Goal: Ask a question

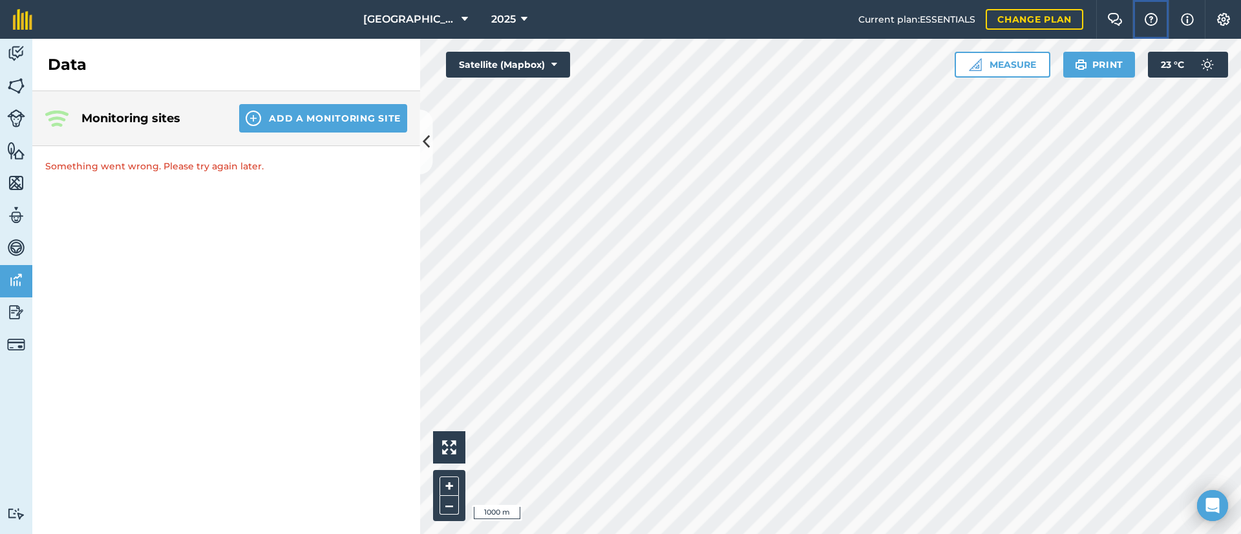
click at [1156, 17] on img at bounding box center [1151, 19] width 16 height 13
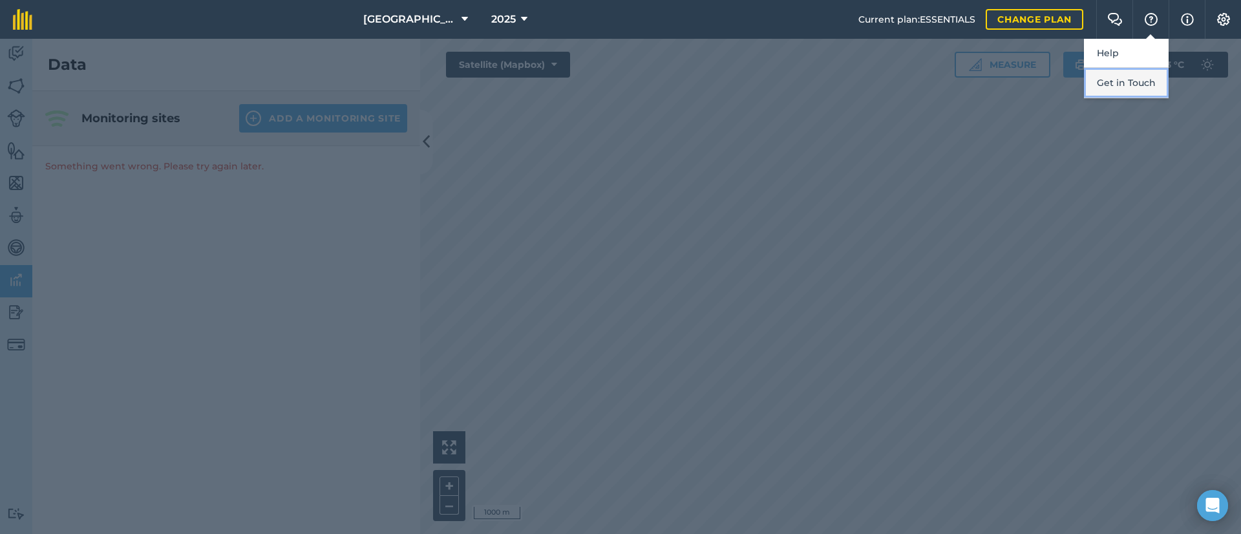
click at [1121, 84] on button "Get in Touch" at bounding box center [1126, 83] width 85 height 30
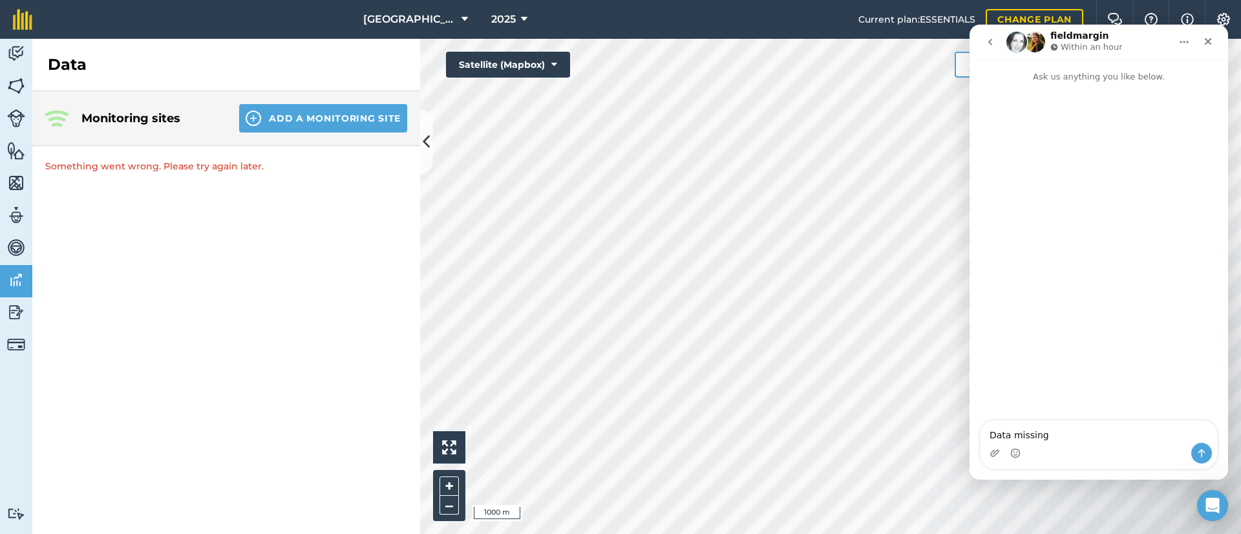
type textarea "Data missing?"
click at [1203, 509] on div "Open Intercom Messenger" at bounding box center [1213, 506] width 34 height 34
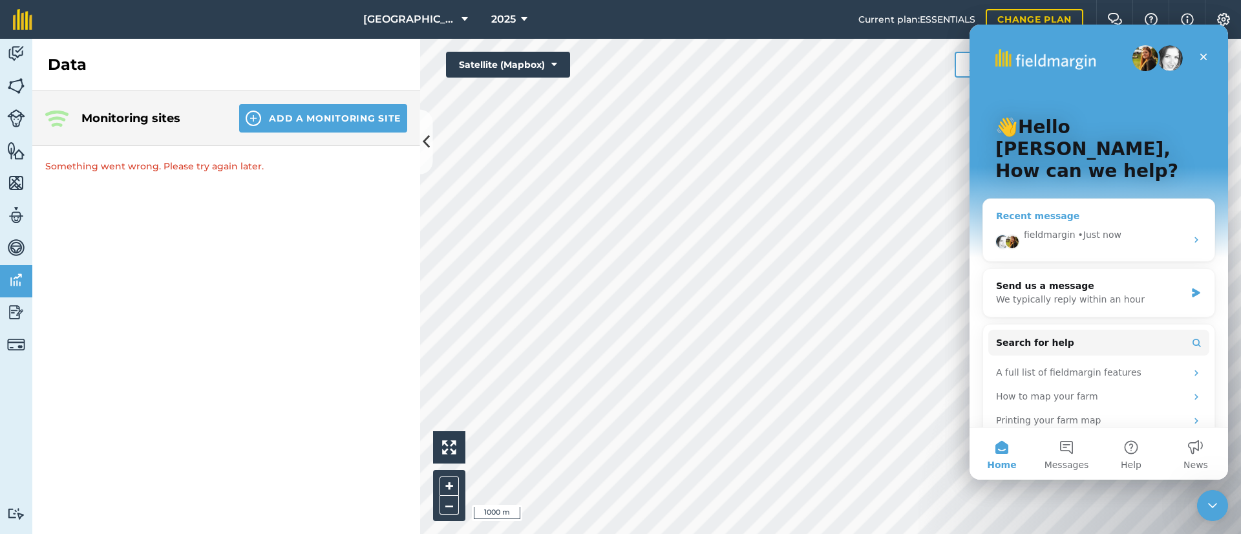
click at [1074, 218] on div "fieldmargin • Just now" at bounding box center [1098, 239] width 231 height 43
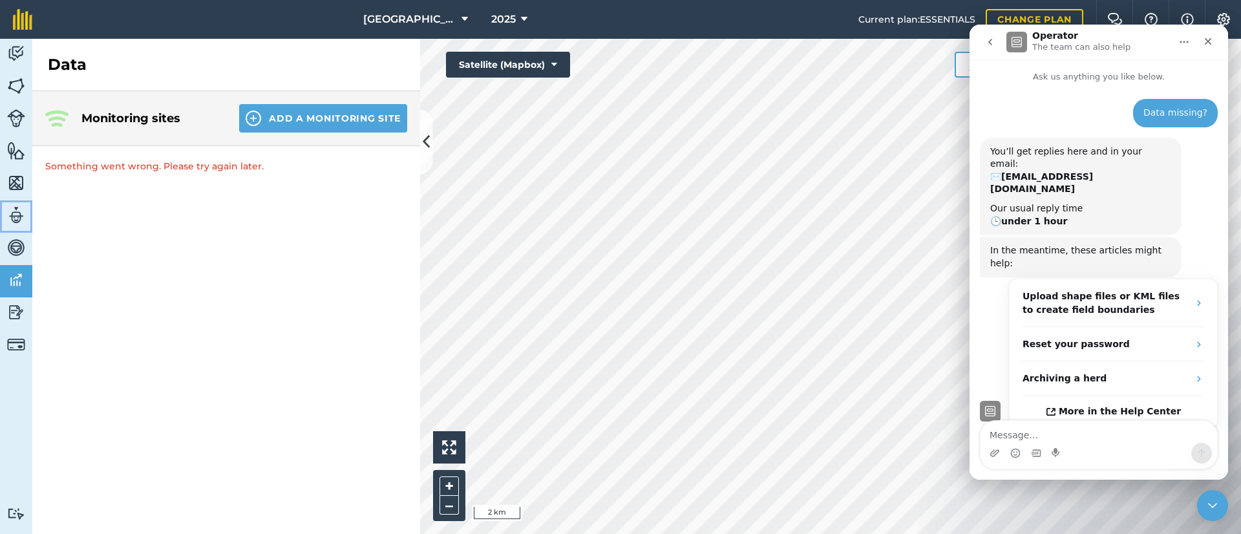
click at [10, 212] on img at bounding box center [16, 215] width 18 height 19
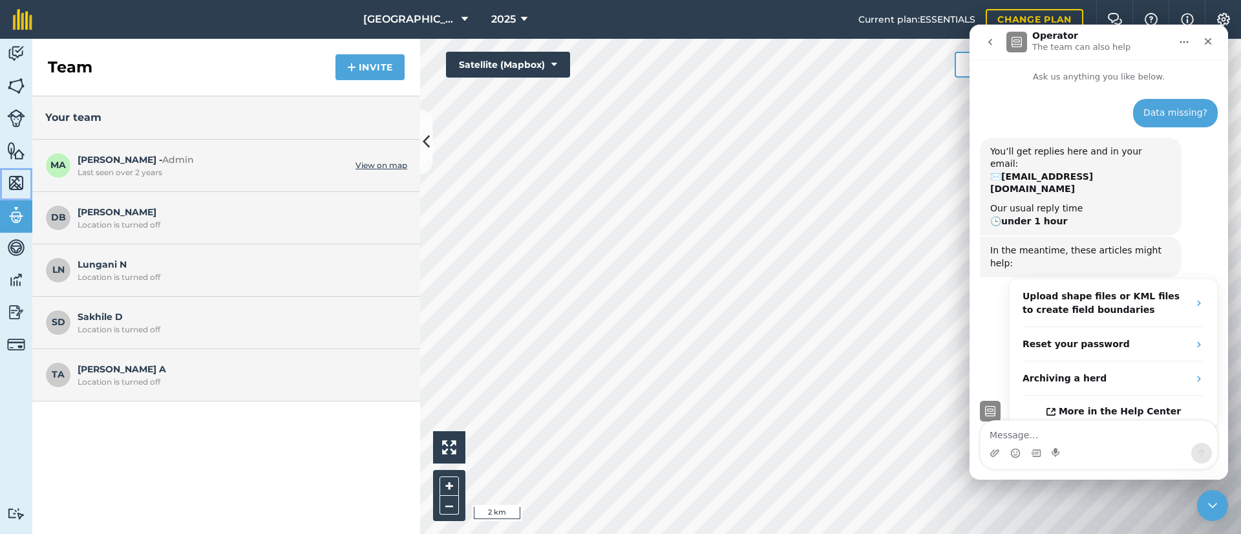
click at [18, 182] on img at bounding box center [16, 182] width 18 height 19
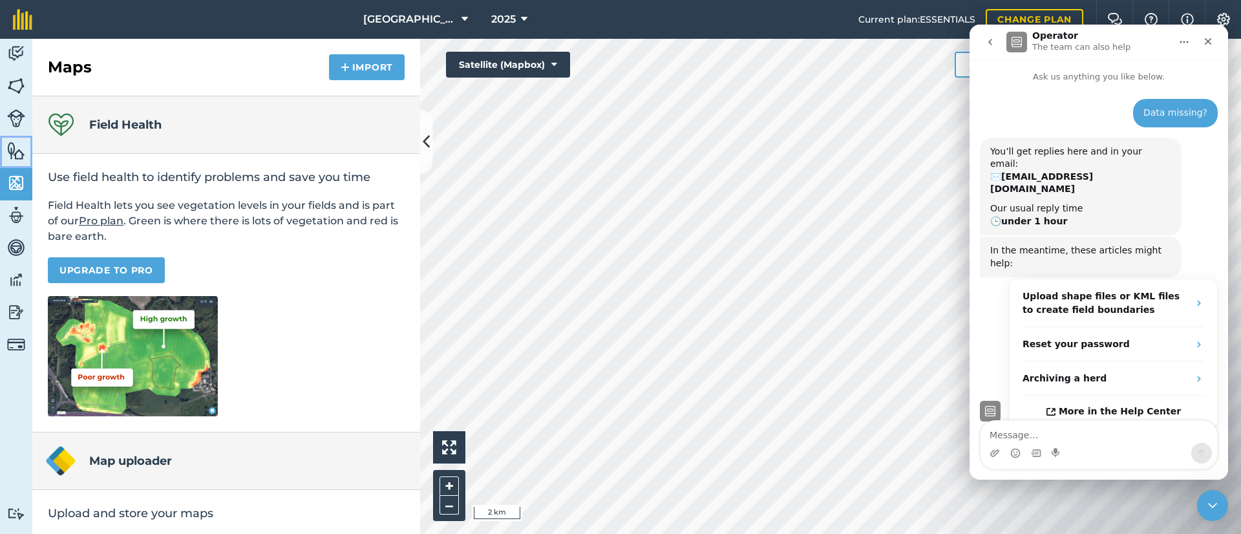
click at [17, 150] on img at bounding box center [16, 150] width 18 height 19
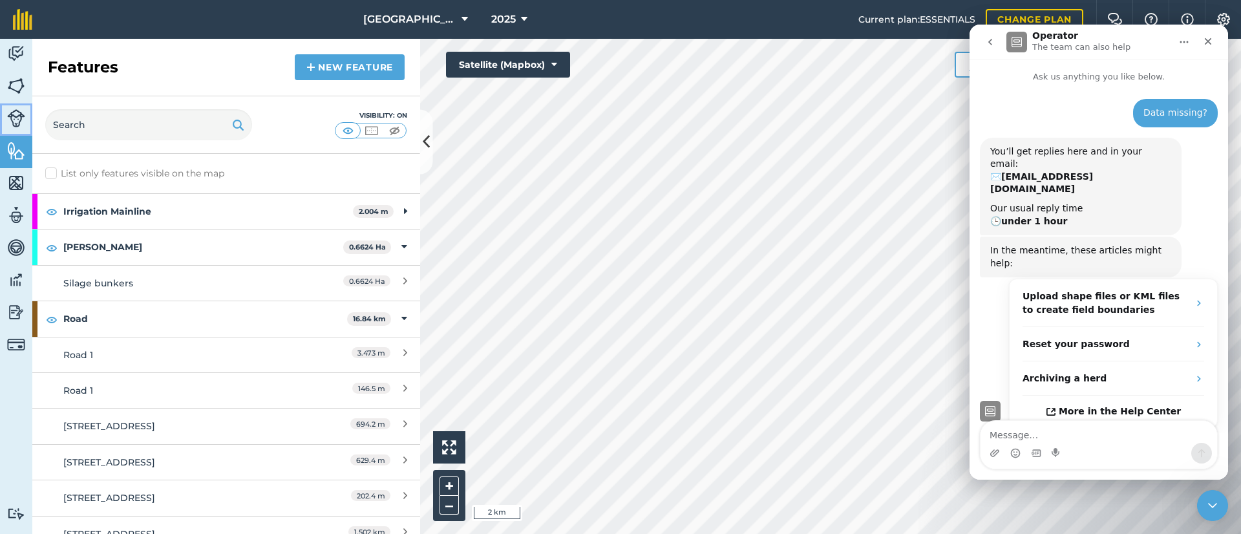
click at [8, 116] on img at bounding box center [16, 118] width 18 height 18
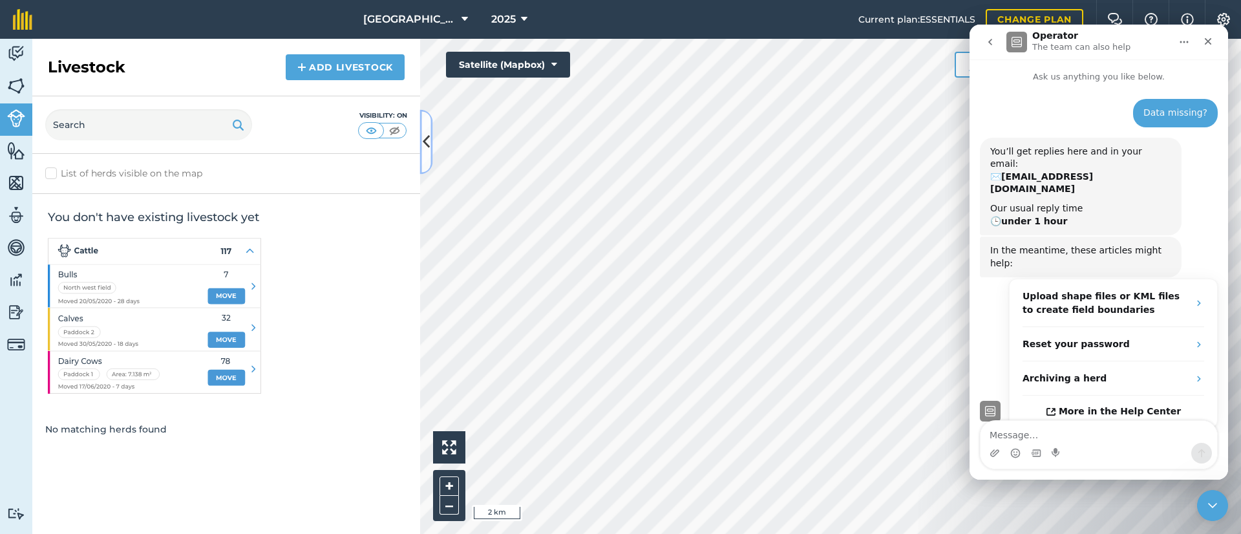
click at [429, 160] on button at bounding box center [426, 142] width 13 height 65
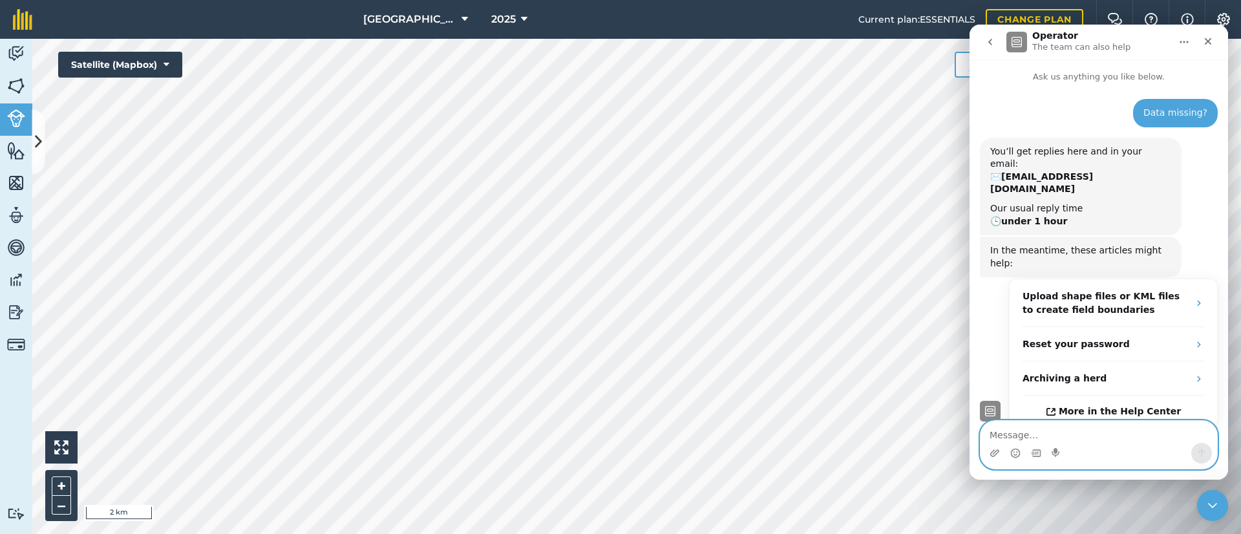
click at [1055, 436] on textarea "Message…" at bounding box center [1098, 432] width 237 height 22
type textarea "No reply for 2 days?"
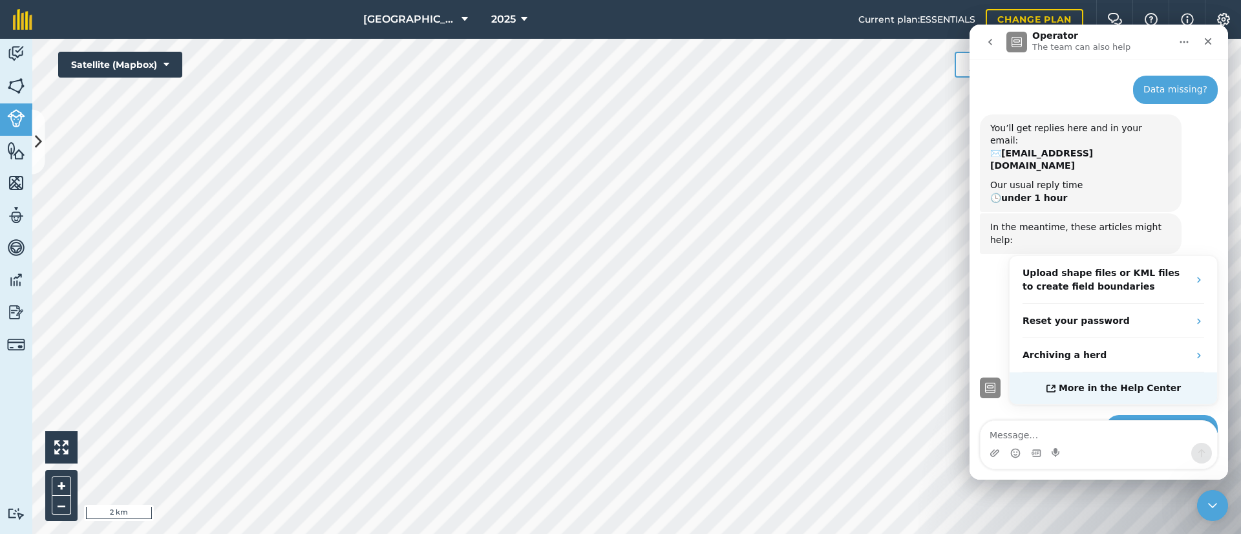
click at [1083, 383] on span "More in the Help Center" at bounding box center [1120, 388] width 122 height 11
click at [14, 342] on img at bounding box center [16, 344] width 18 height 18
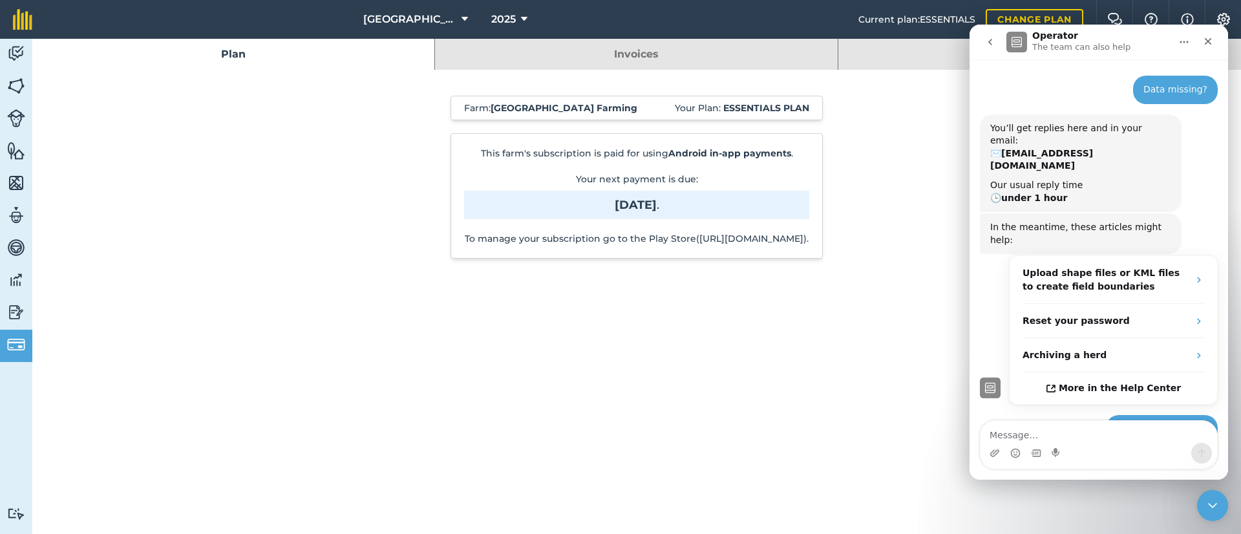
click at [547, 52] on link "Invoices" at bounding box center [636, 54] width 402 height 31
click at [613, 52] on link "Invoices" at bounding box center [636, 54] width 402 height 31
click at [599, 52] on link "Invoices" at bounding box center [636, 54] width 402 height 31
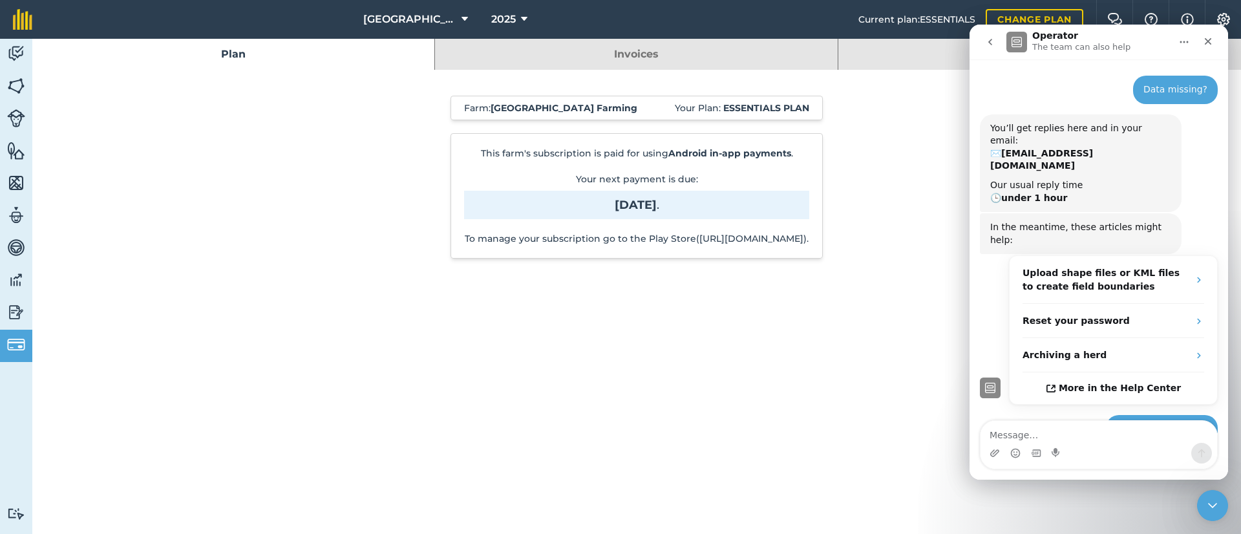
click at [599, 52] on link "Invoices" at bounding box center [636, 54] width 402 height 31
click at [7, 316] on img at bounding box center [16, 311] width 18 height 19
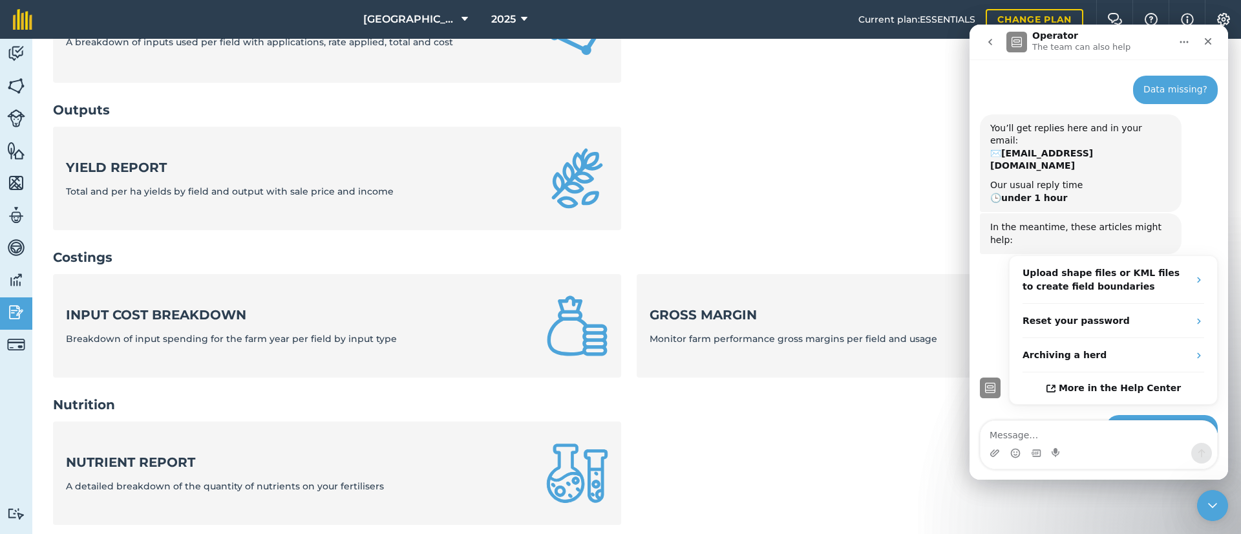
scroll to position [495, 0]
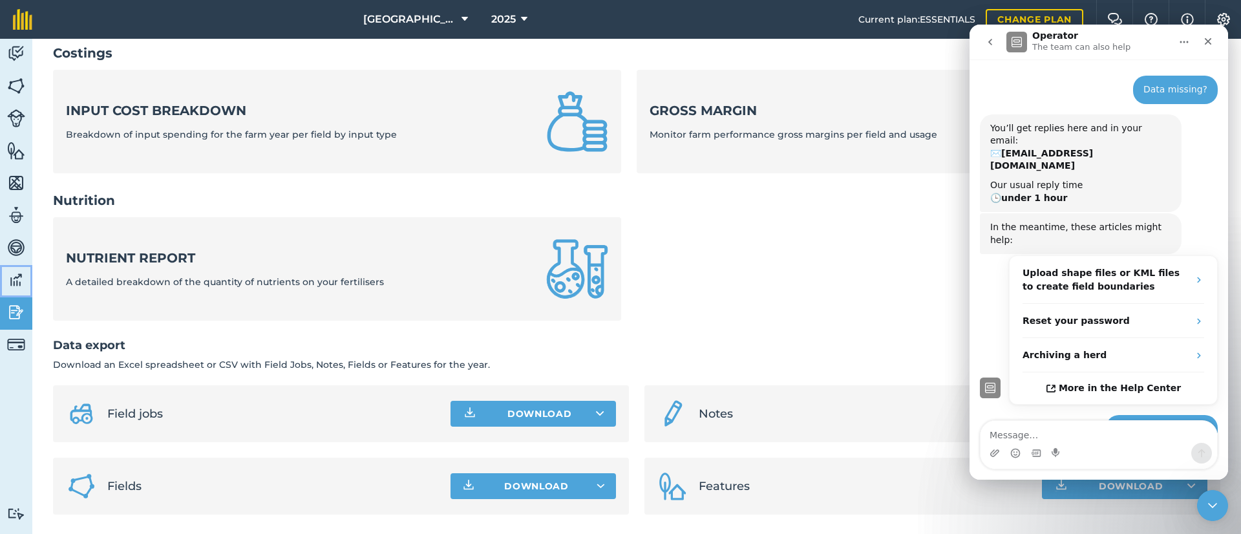
click at [19, 282] on img at bounding box center [16, 279] width 18 height 19
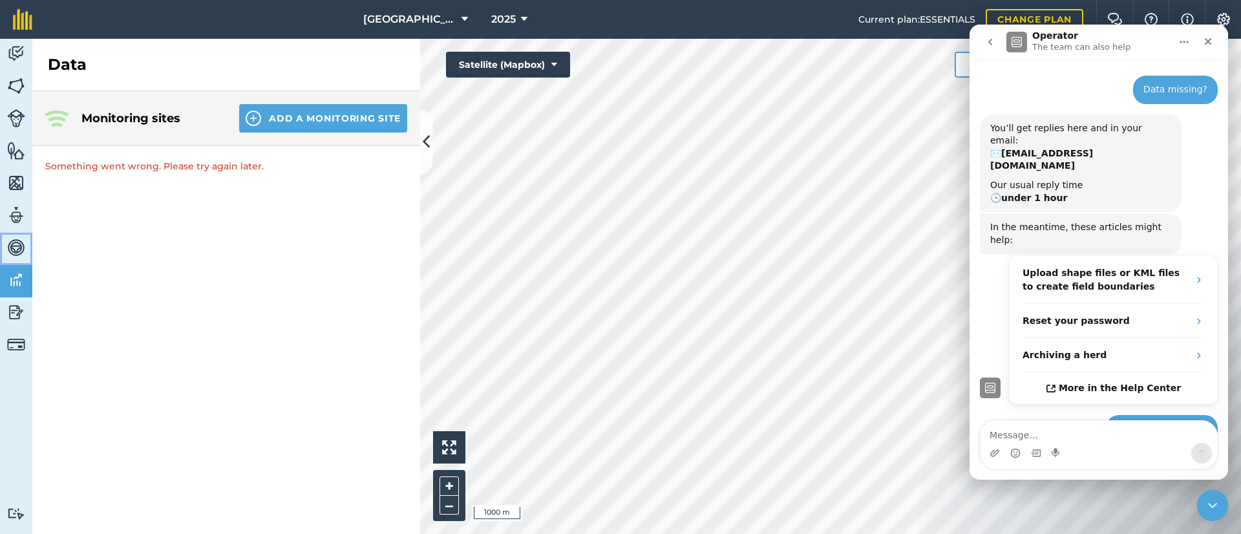
click at [14, 245] on img at bounding box center [16, 247] width 18 height 19
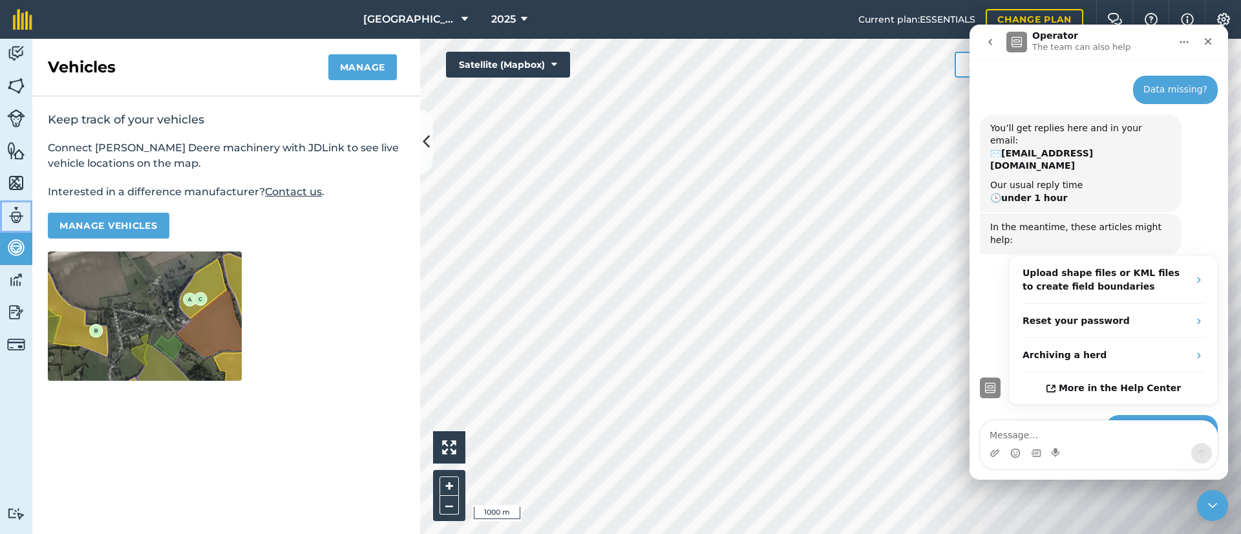
click at [14, 217] on img at bounding box center [16, 215] width 18 height 19
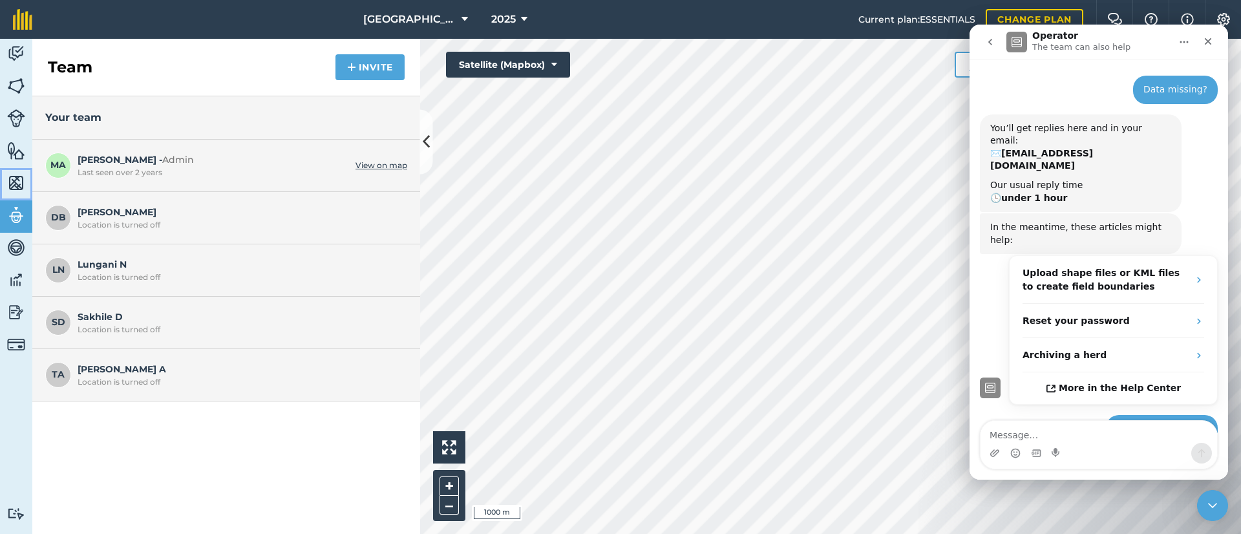
click at [14, 185] on img at bounding box center [16, 182] width 18 height 19
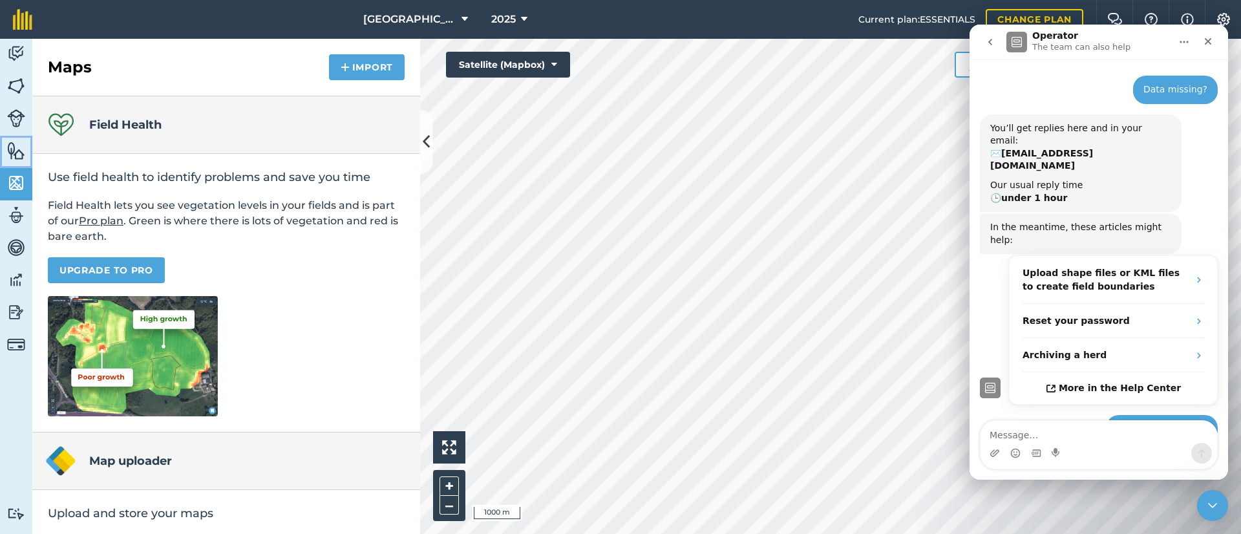
click at [14, 143] on img at bounding box center [16, 150] width 18 height 19
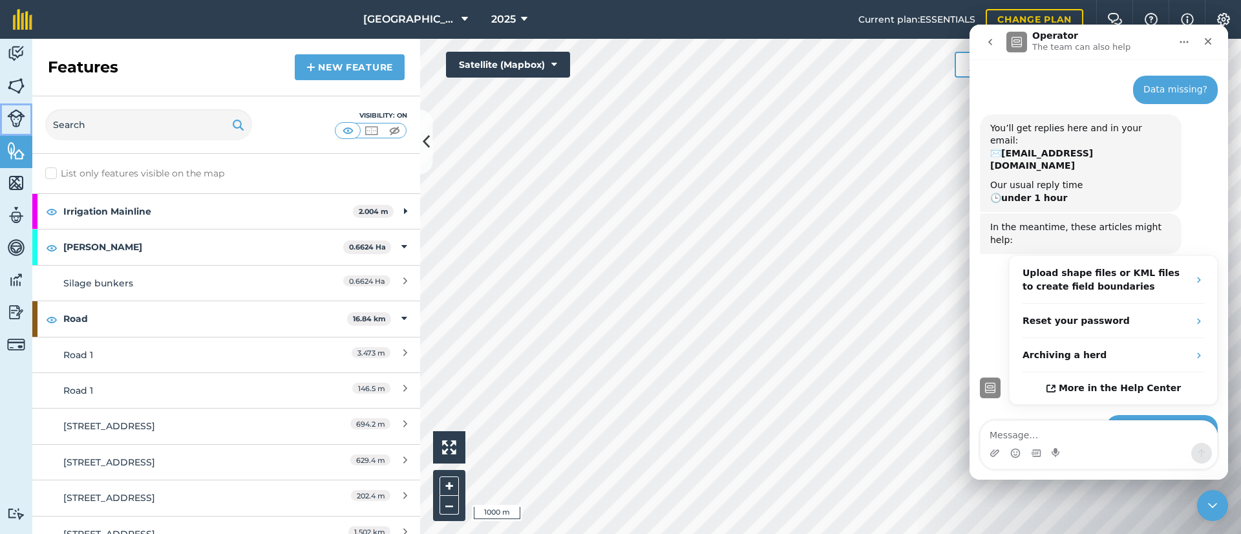
click at [17, 111] on img at bounding box center [16, 118] width 18 height 18
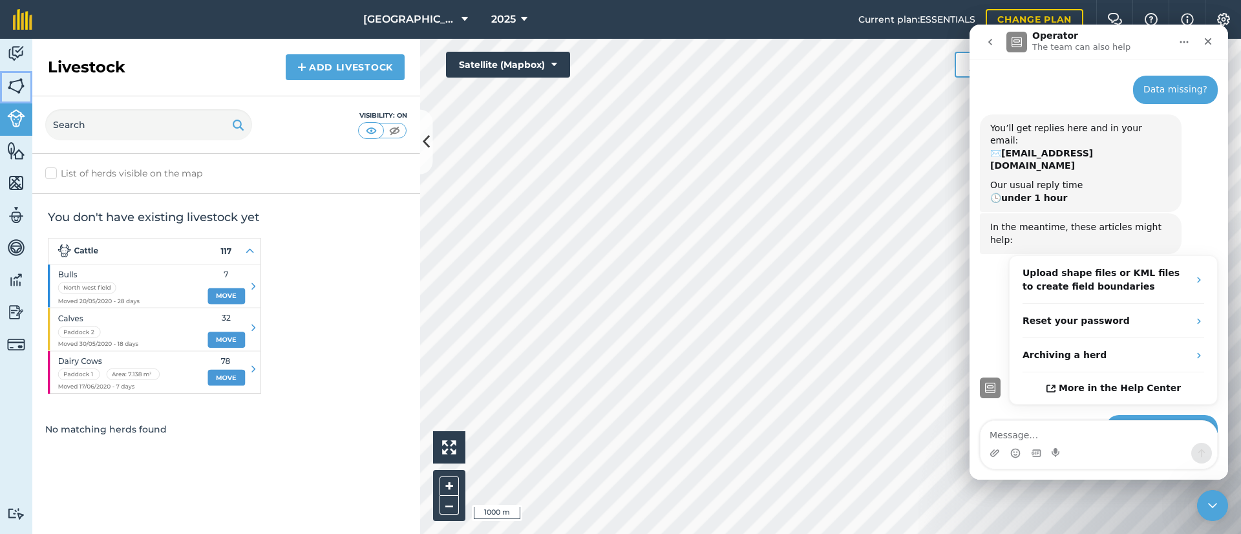
click at [20, 84] on img at bounding box center [16, 85] width 18 height 19
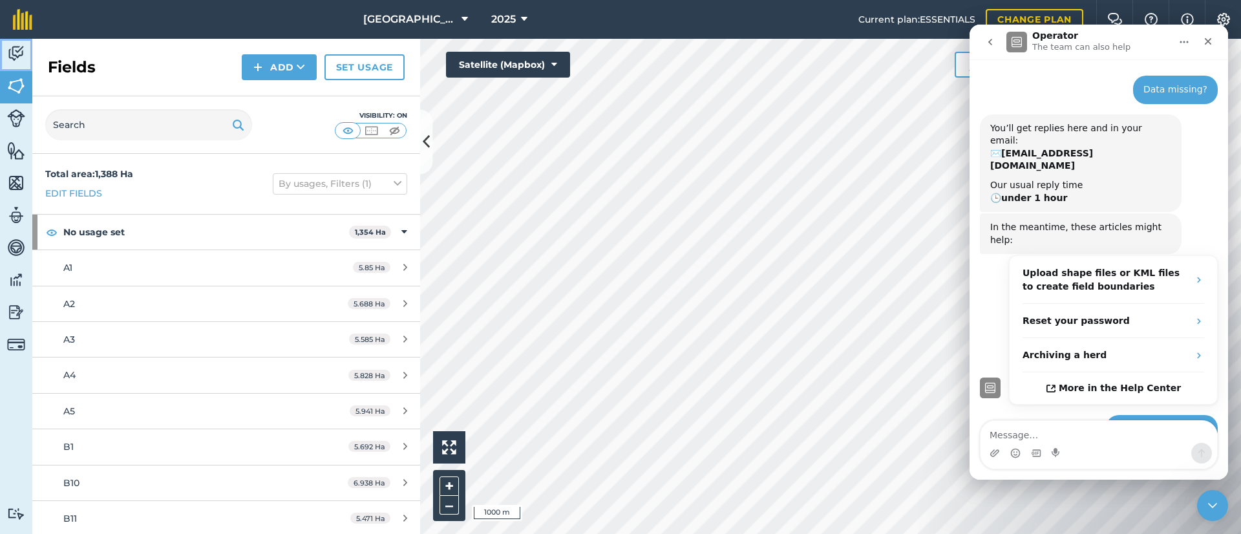
click at [20, 50] on img at bounding box center [16, 53] width 18 height 19
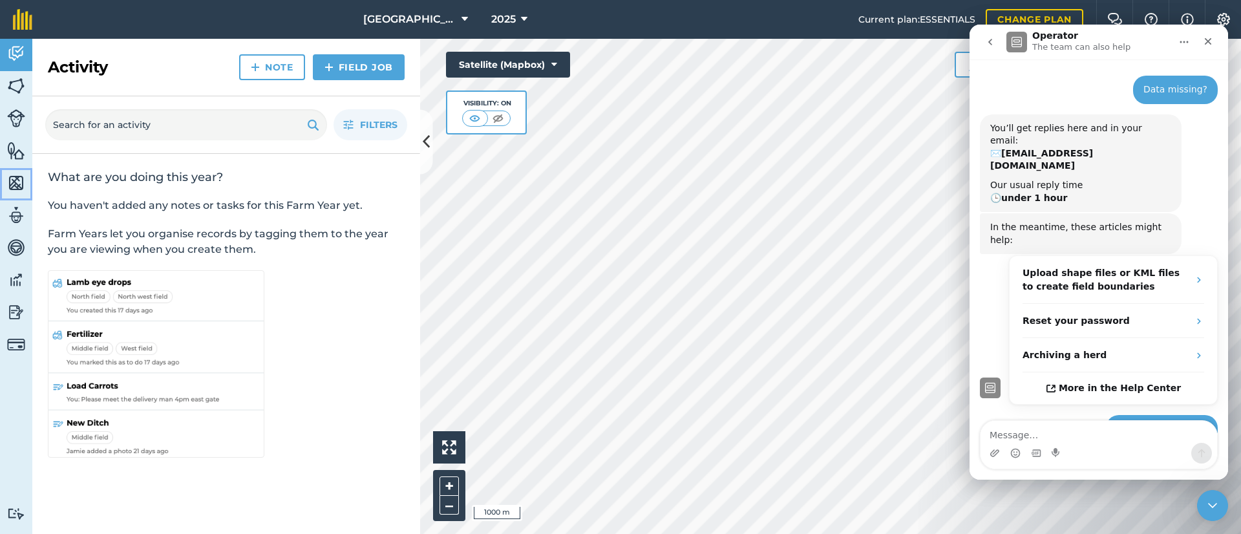
click at [10, 182] on img at bounding box center [16, 182] width 18 height 19
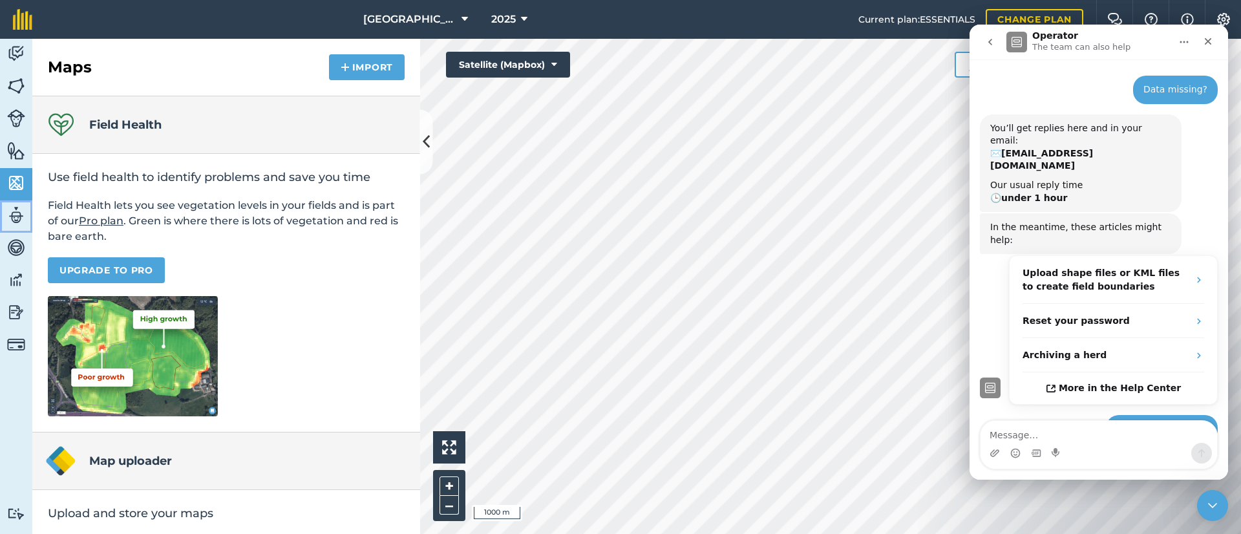
click at [14, 218] on img at bounding box center [16, 215] width 18 height 19
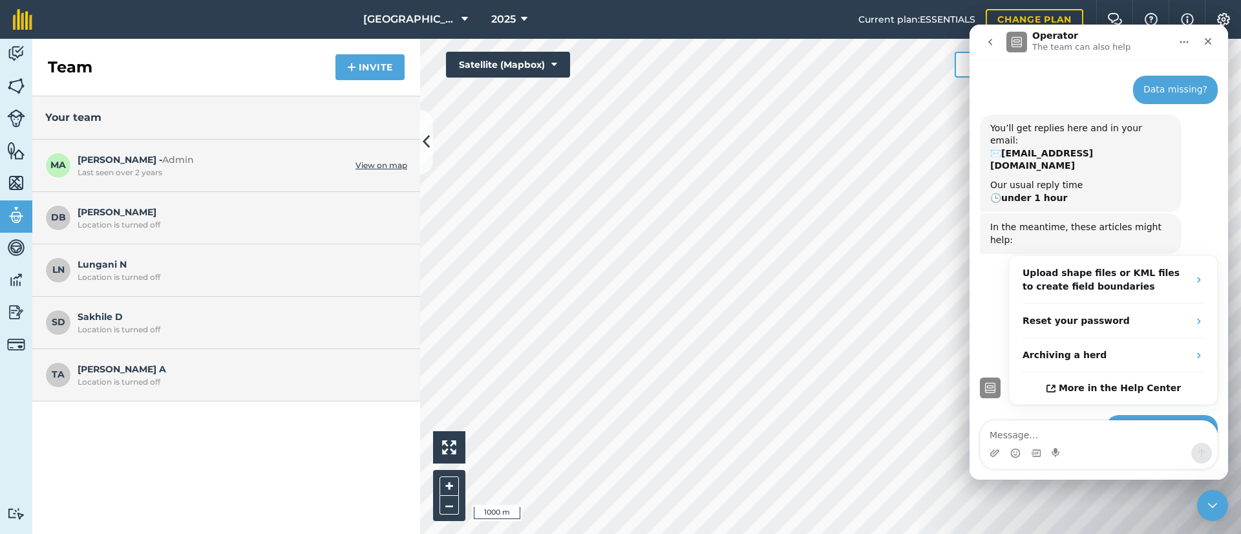
click at [365, 164] on link "View on map" at bounding box center [381, 165] width 52 height 10
click at [16, 279] on img at bounding box center [16, 279] width 18 height 19
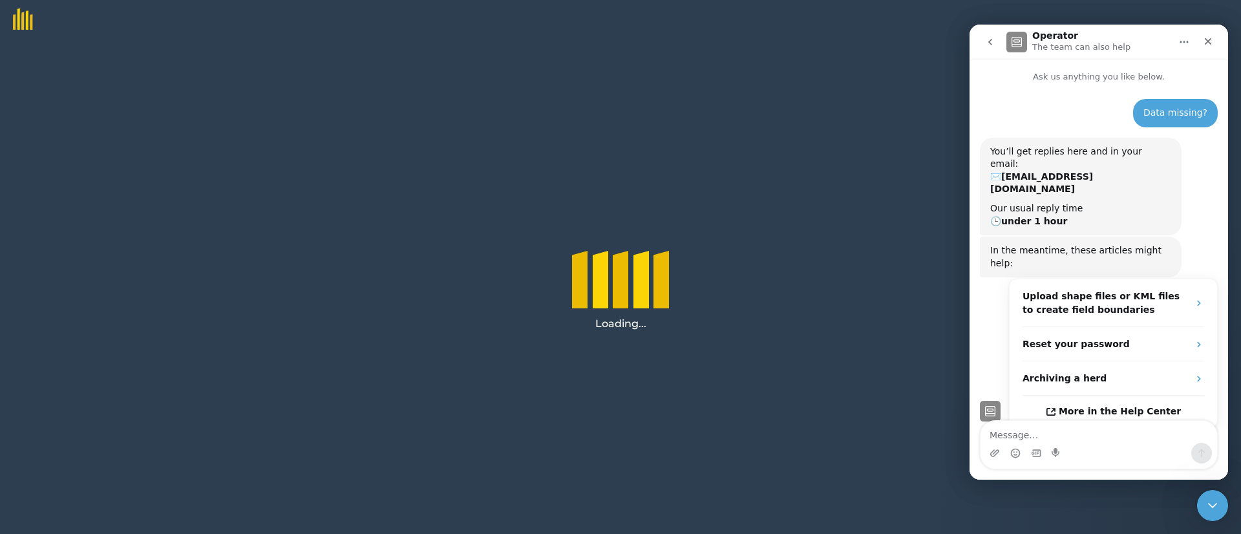
scroll to position [23, 0]
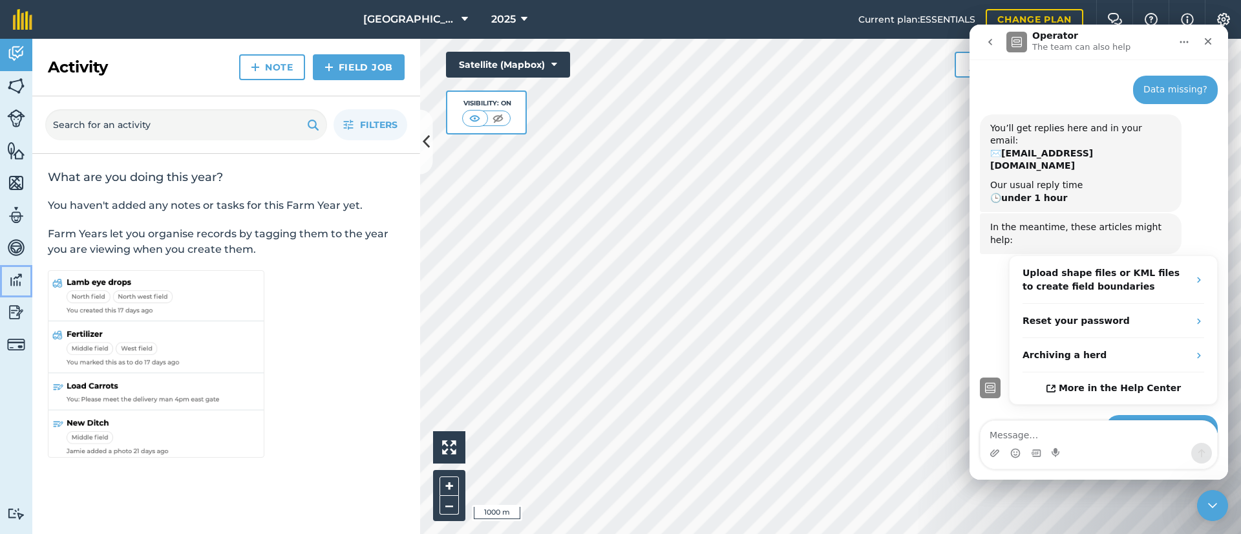
click at [14, 282] on img at bounding box center [16, 279] width 18 height 19
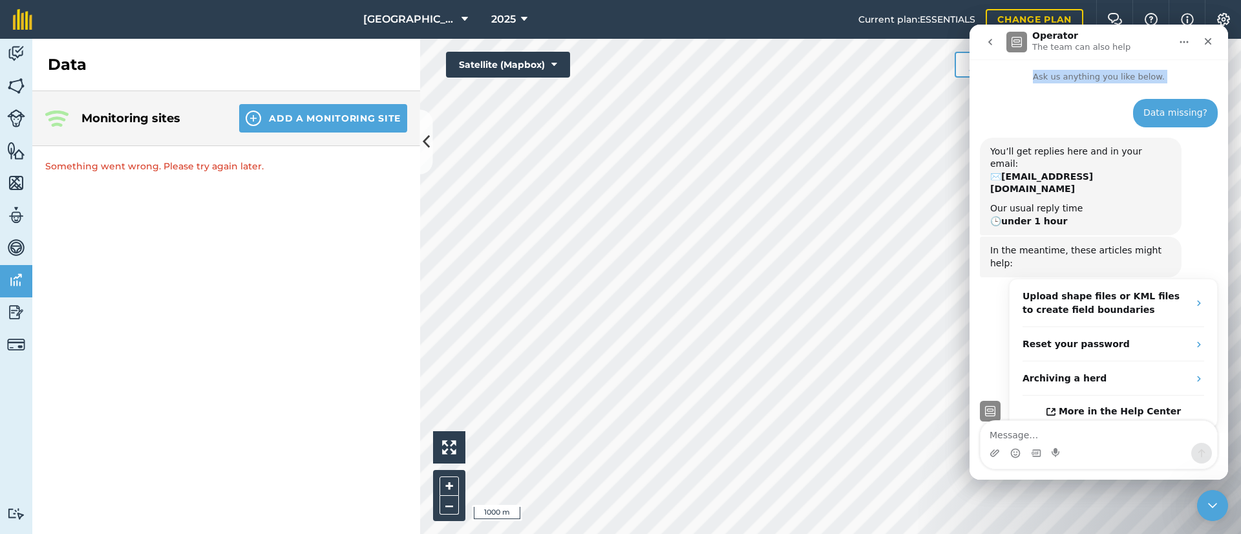
drag, startPoint x: 1147, startPoint y: 30, endPoint x: 1135, endPoint y: 118, distance: 88.7
click at [1139, 116] on div "Operator The team can also help Ask us anything you like below. Data missing? M…" at bounding box center [1099, 252] width 259 height 455
click at [1193, 17] on img at bounding box center [1187, 20] width 13 height 16
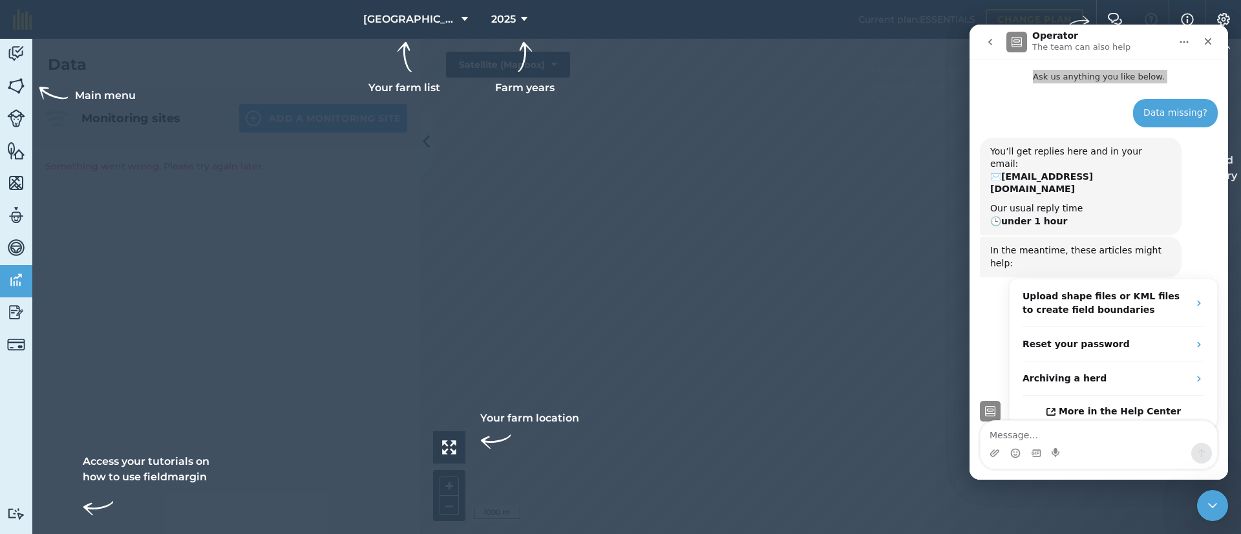
click at [921, 160] on div at bounding box center [620, 267] width 1241 height 534
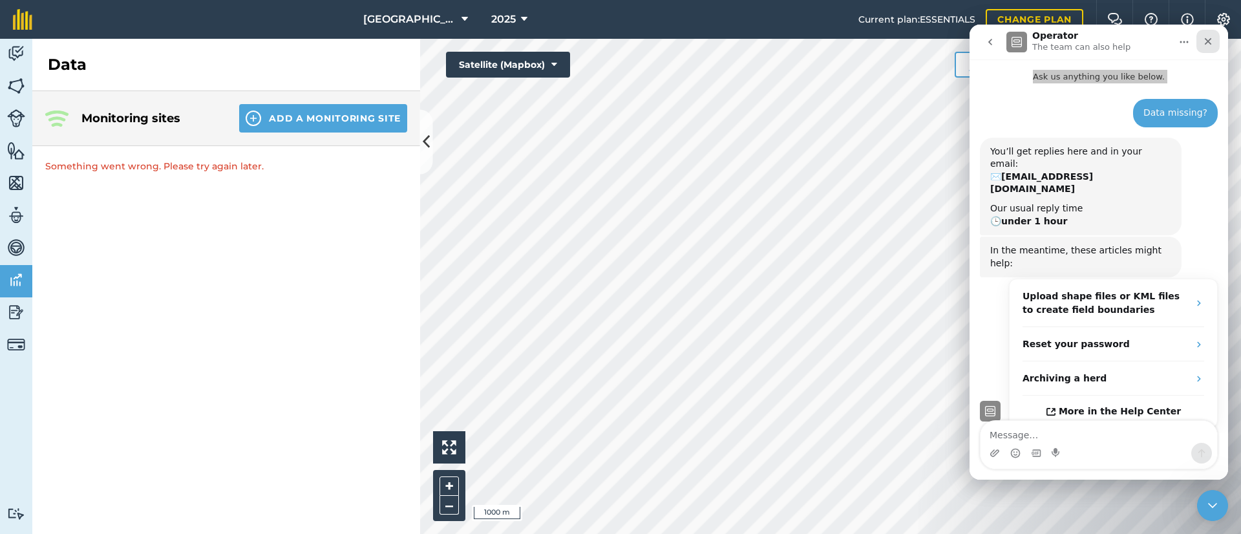
click at [1211, 39] on icon "Close" at bounding box center [1208, 41] width 7 height 7
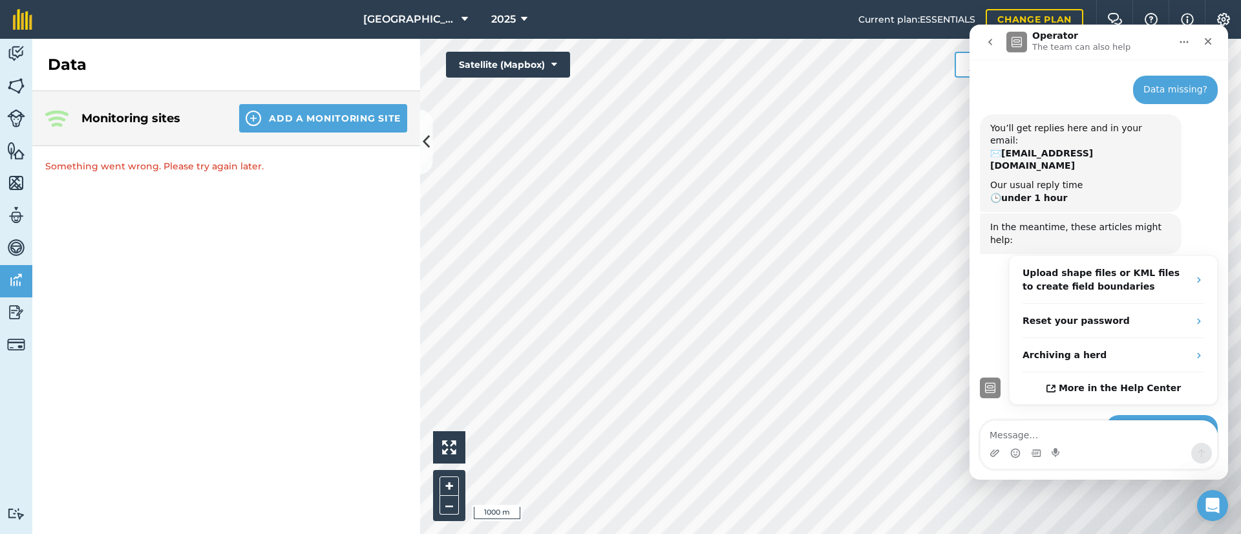
scroll to position [23, 0]
click at [1207, 36] on icon "Close" at bounding box center [1208, 41] width 10 height 10
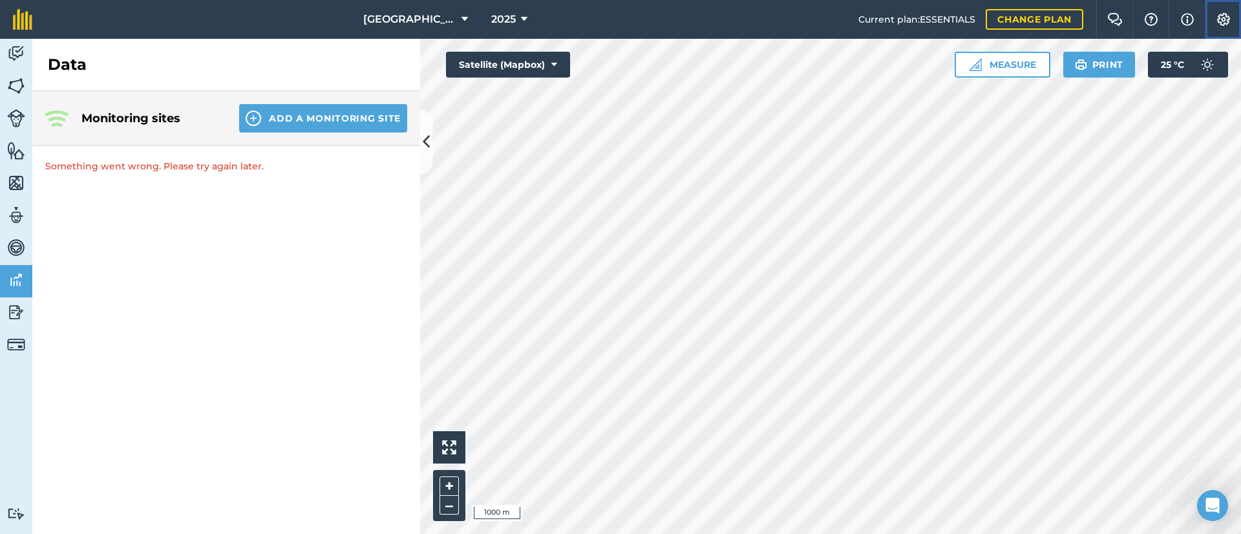
click at [1218, 17] on img at bounding box center [1224, 19] width 16 height 13
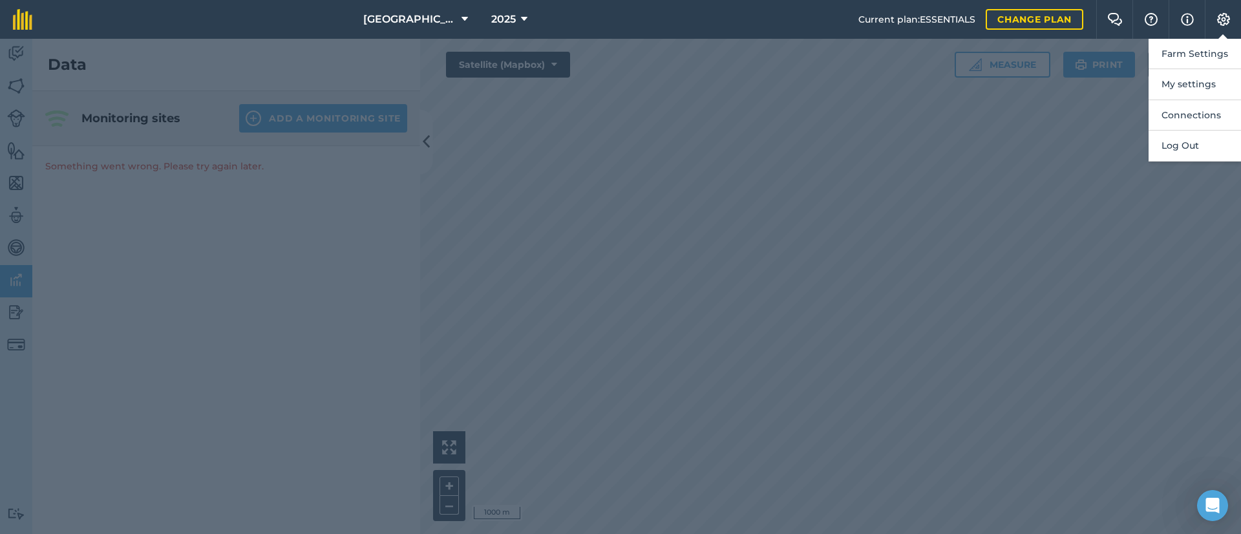
click at [1002, 196] on div at bounding box center [620, 286] width 1241 height 495
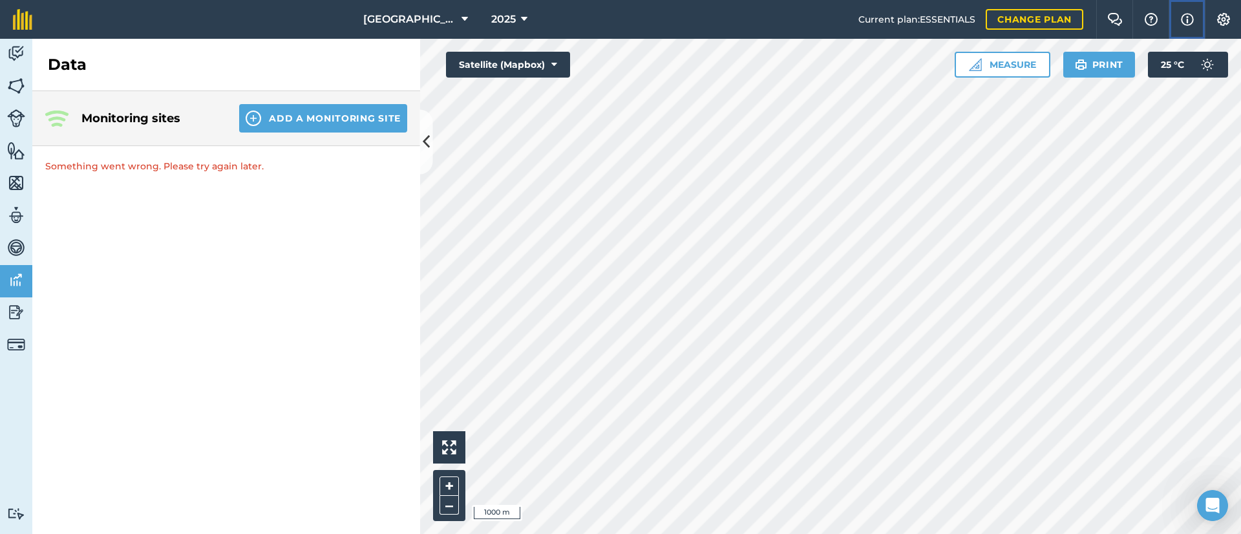
click at [1182, 16] on img at bounding box center [1187, 20] width 13 height 16
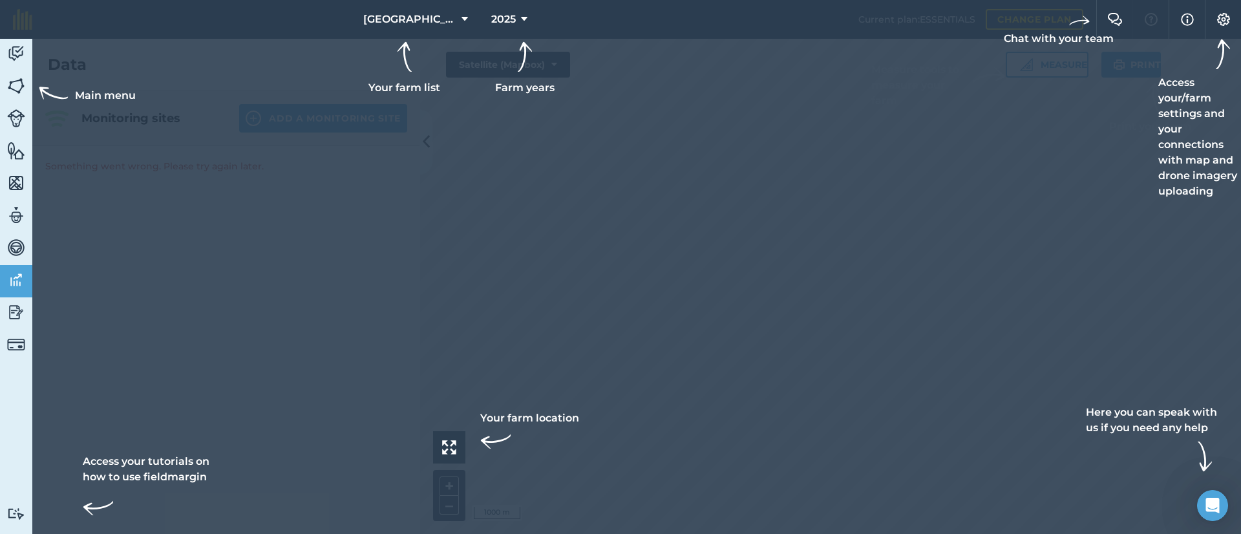
drag, startPoint x: 984, startPoint y: 216, endPoint x: 993, endPoint y: 212, distance: 10.4
click at [993, 212] on div at bounding box center [620, 267] width 1241 height 534
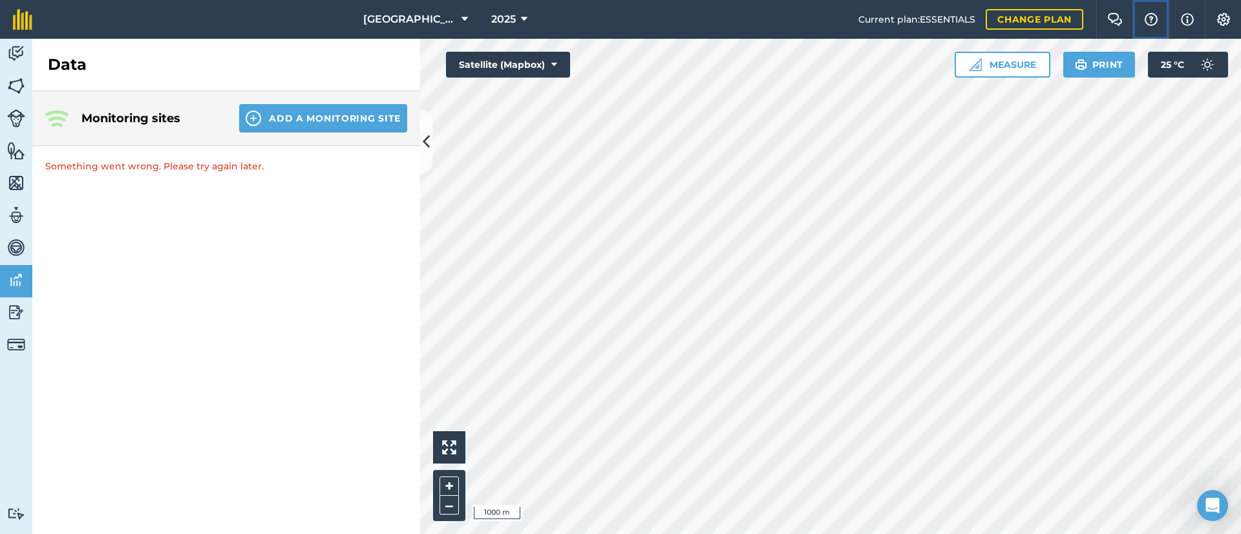
click at [1149, 18] on img at bounding box center [1151, 19] width 16 height 13
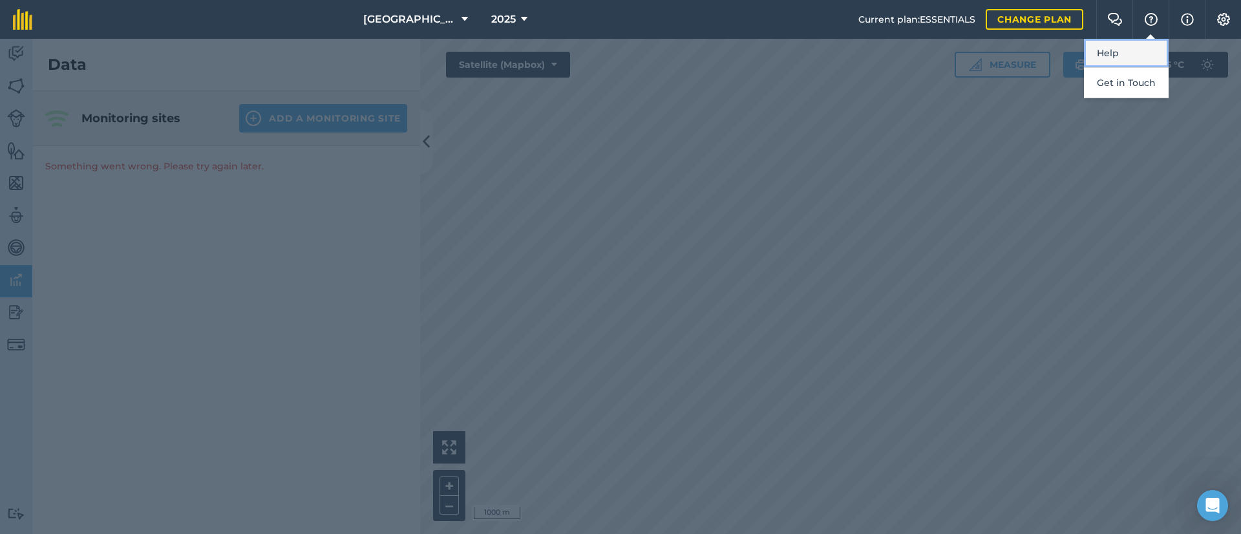
click at [1113, 52] on link "Help" at bounding box center [1126, 53] width 85 height 29
click at [702, 180] on div at bounding box center [620, 286] width 1241 height 495
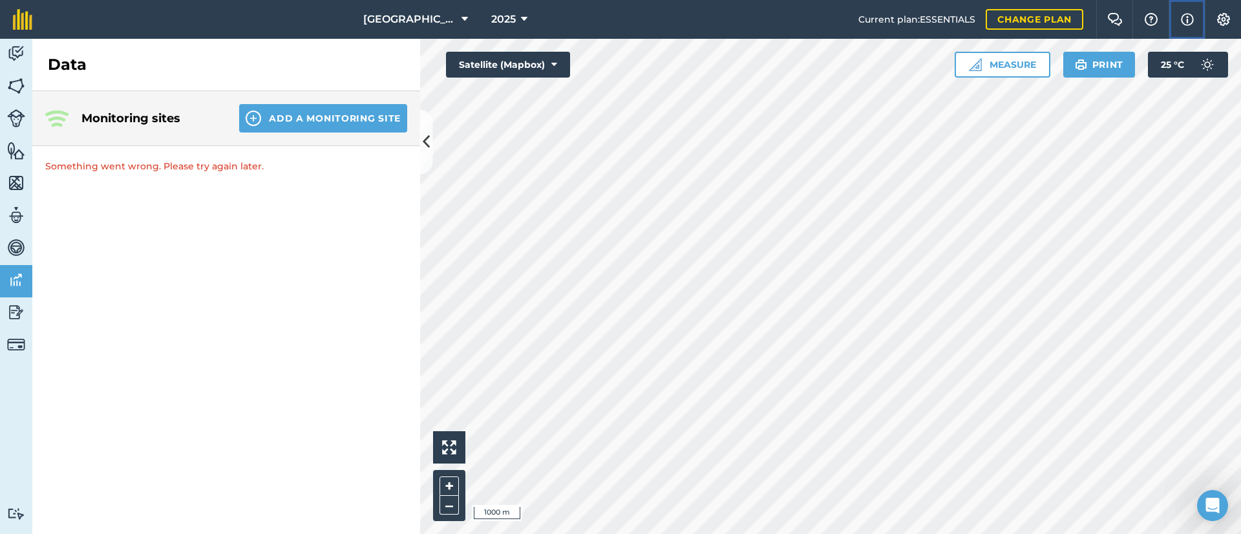
click at [1191, 18] on img at bounding box center [1187, 20] width 13 height 16
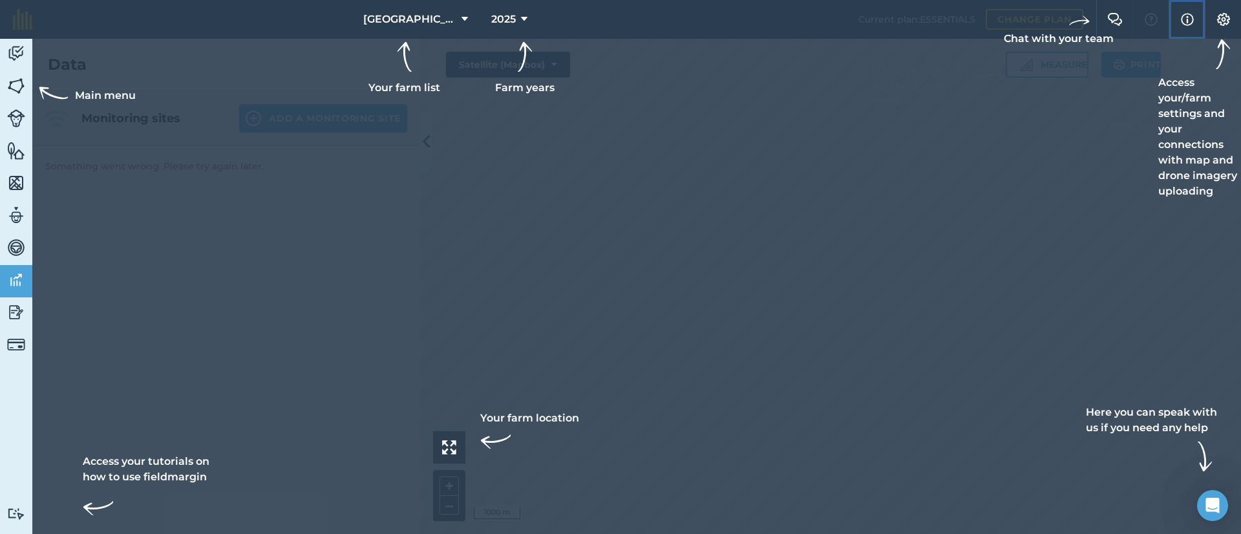
click at [1191, 16] on img at bounding box center [1187, 20] width 13 height 16
click at [1109, 19] on div "Chat with your team" at bounding box center [1059, 28] width 110 height 36
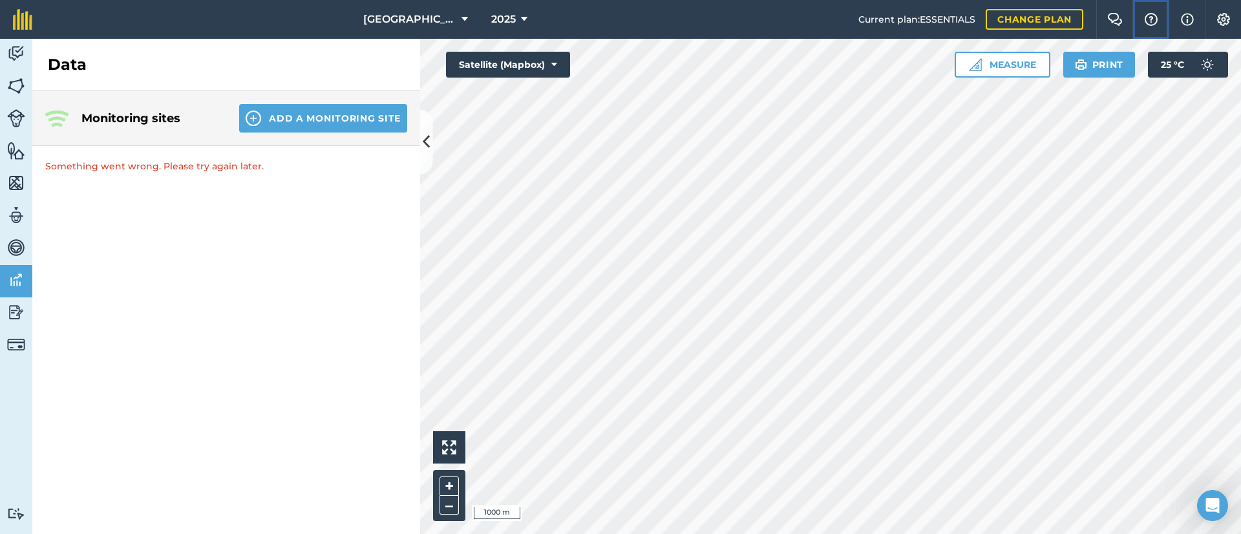
click at [1148, 23] on img at bounding box center [1151, 19] width 16 height 13
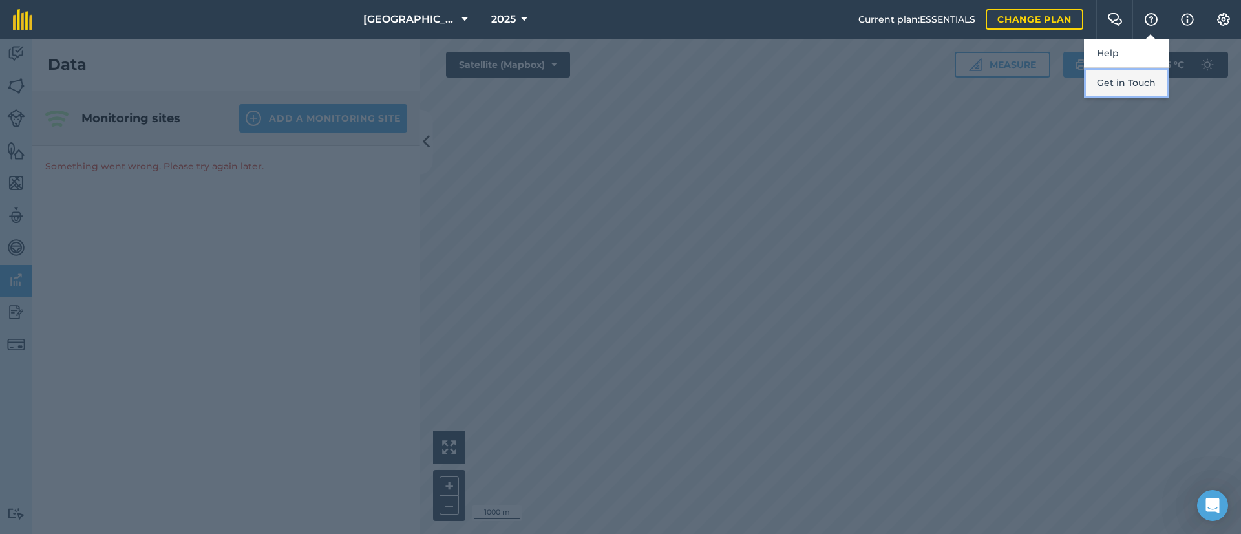
click at [1117, 80] on button "Get in Touch" at bounding box center [1126, 83] width 85 height 30
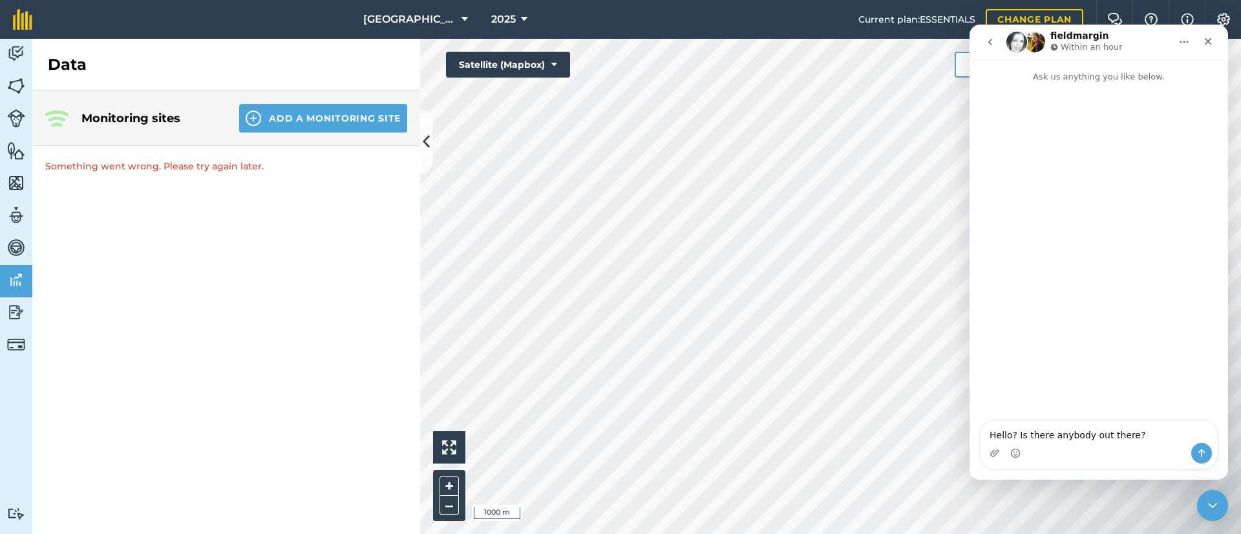
type textarea "Hello? Is there anybody out there?"
